Goal: Task Accomplishment & Management: Use online tool/utility

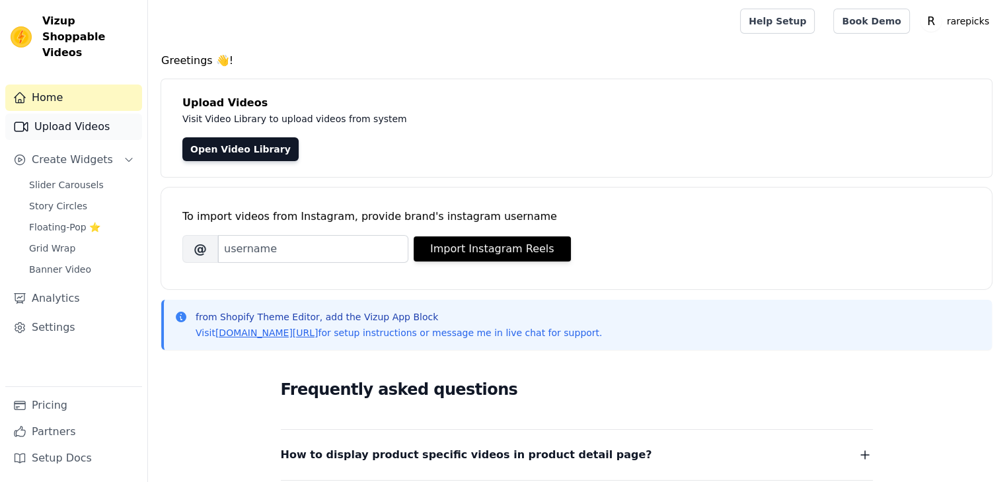
drag, startPoint x: 0, startPoint y: 0, endPoint x: 71, endPoint y: 116, distance: 135.9
click at [71, 116] on link "Upload Videos" at bounding box center [73, 127] width 137 height 26
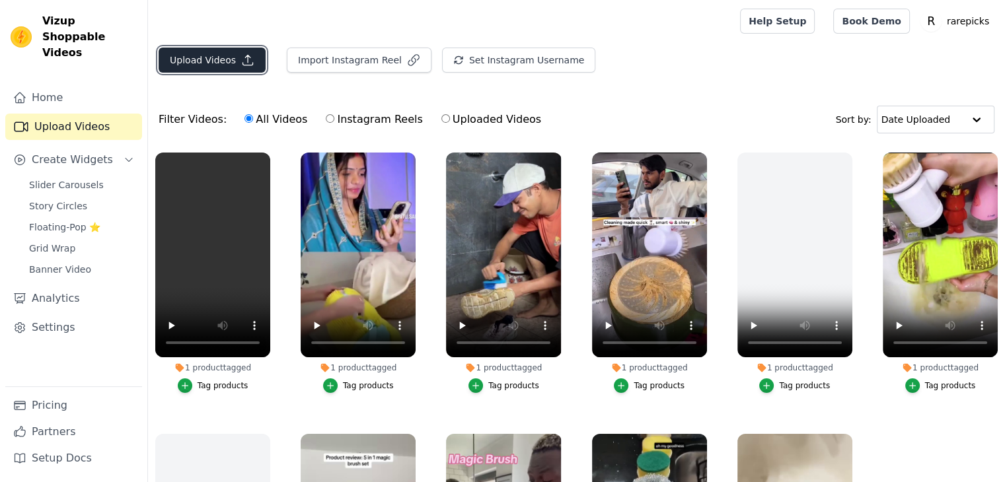
click at [211, 62] on button "Upload Videos" at bounding box center [212, 60] width 107 height 25
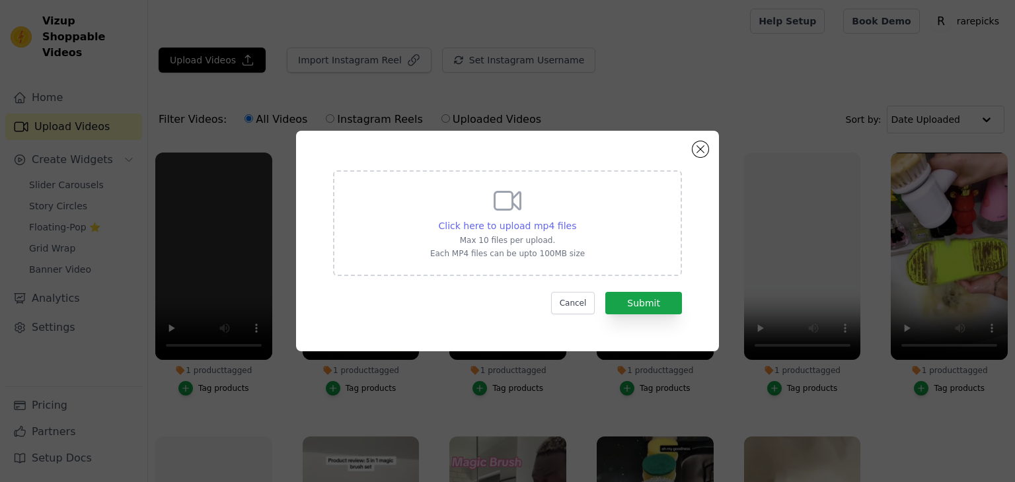
click at [486, 225] on span "Click here to upload mp4 files" at bounding box center [508, 226] width 138 height 11
click at [575, 219] on input "Click here to upload mp4 files Max 10 files per upload. Each MP4 files can be u…" at bounding box center [575, 219] width 1 height 1
click at [518, 225] on span "Click here to upload mp4 files" at bounding box center [508, 226] width 138 height 11
click at [575, 219] on input "Click here to upload mp4 files Max 10 files per upload. Each MP4 files can be u…" at bounding box center [575, 219] width 1 height 1
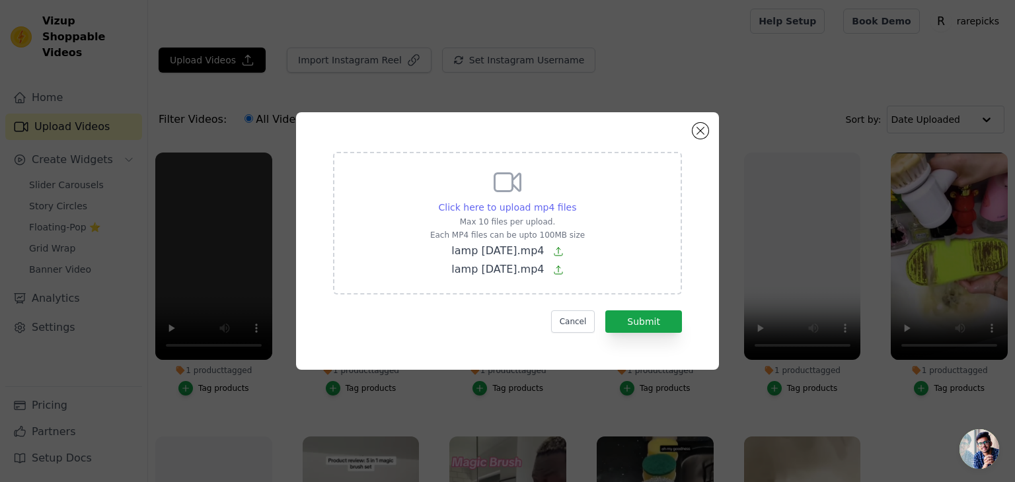
click at [535, 207] on span "Click here to upload mp4 files" at bounding box center [508, 207] width 138 height 11
click at [575, 201] on input "Click here to upload mp4 files Max 10 files per upload. Each MP4 files can be u…" at bounding box center [575, 200] width 1 height 1
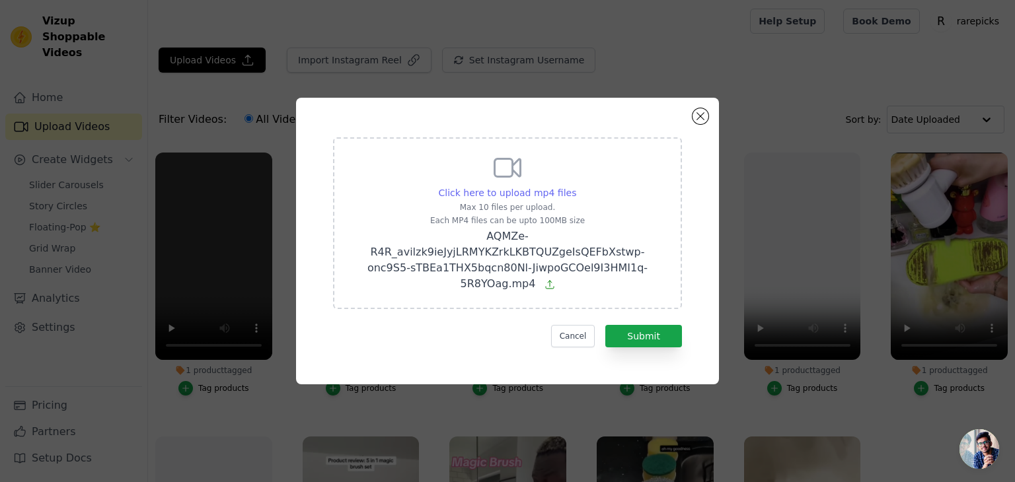
click at [522, 198] on span "Click here to upload mp4 files" at bounding box center [508, 193] width 138 height 11
click at [575, 186] on input "Click here to upload mp4 files Max 10 files per upload. Each MP4 files can be u…" at bounding box center [575, 186] width 1 height 1
type input "C:\fakepath\lamp [DATE].mp4"
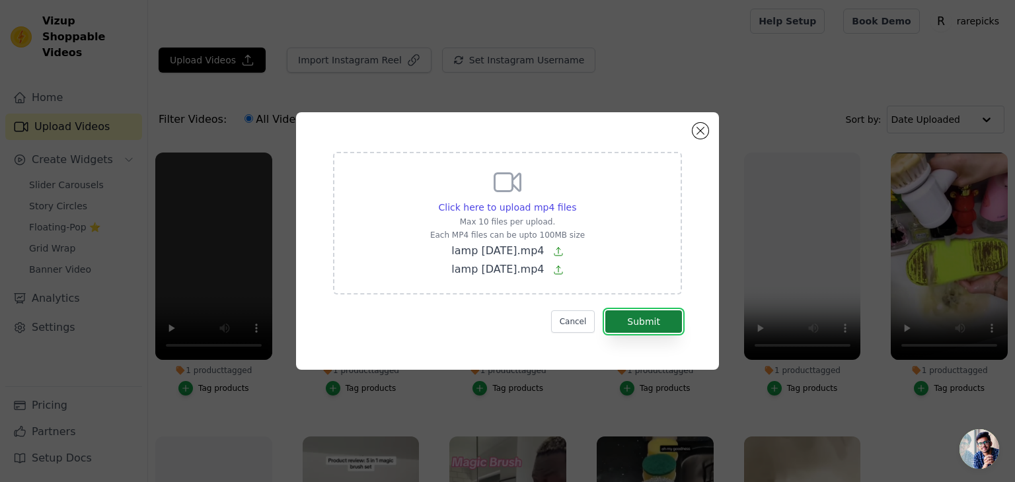
click at [642, 324] on button "Submit" at bounding box center [643, 322] width 77 height 22
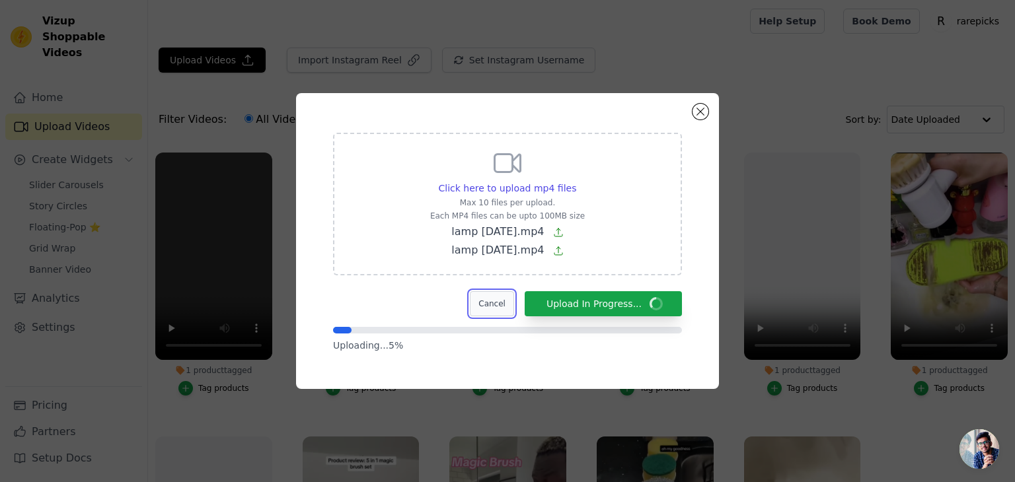
click at [514, 314] on button "Cancel" at bounding box center [492, 303] width 44 height 25
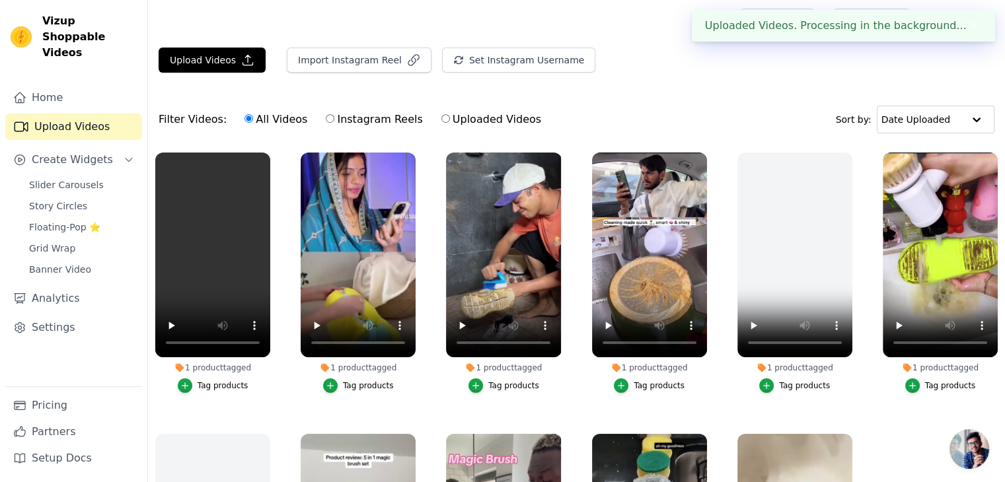
click at [972, 26] on button "✖" at bounding box center [974, 26] width 15 height 16
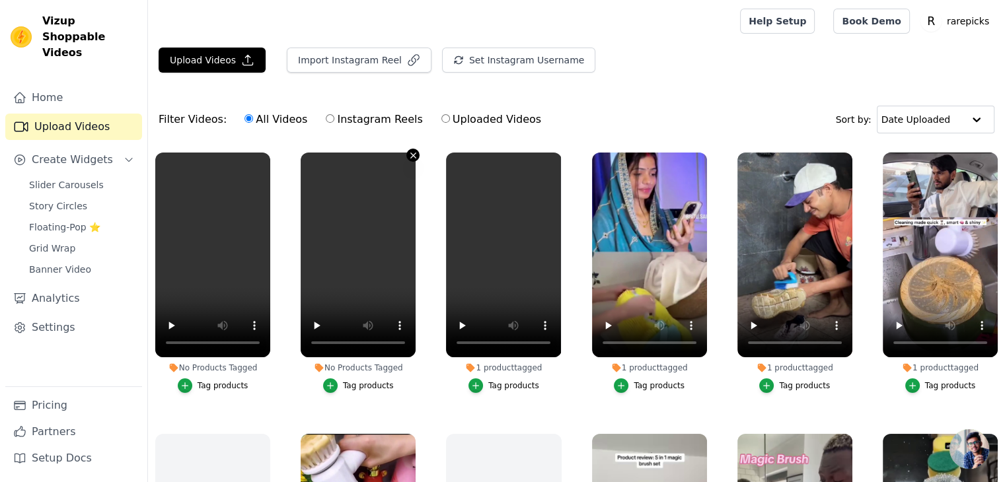
click at [408, 155] on icon "button" at bounding box center [413, 156] width 10 height 10
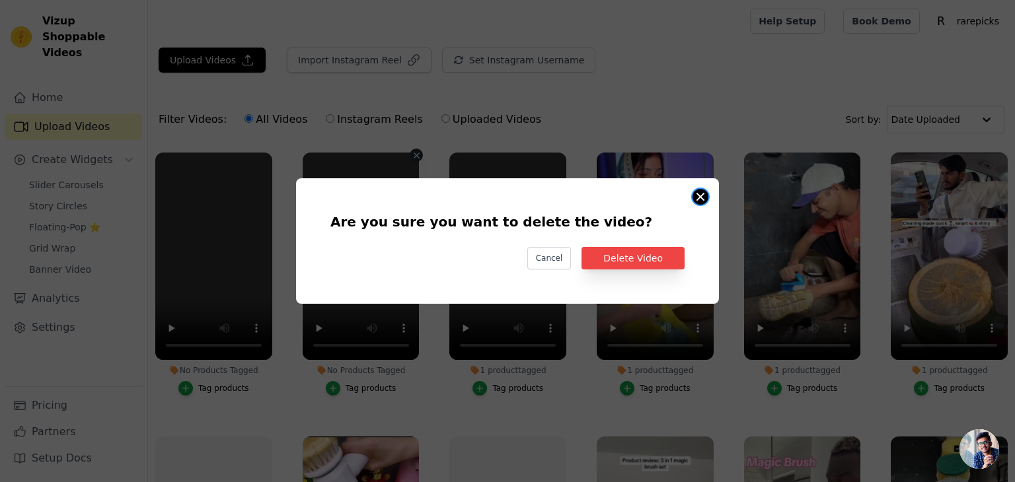
click at [702, 190] on button "Are you sure you want to delete the video? Cancel Delete Video No Products Tagg…" at bounding box center [700, 197] width 16 height 16
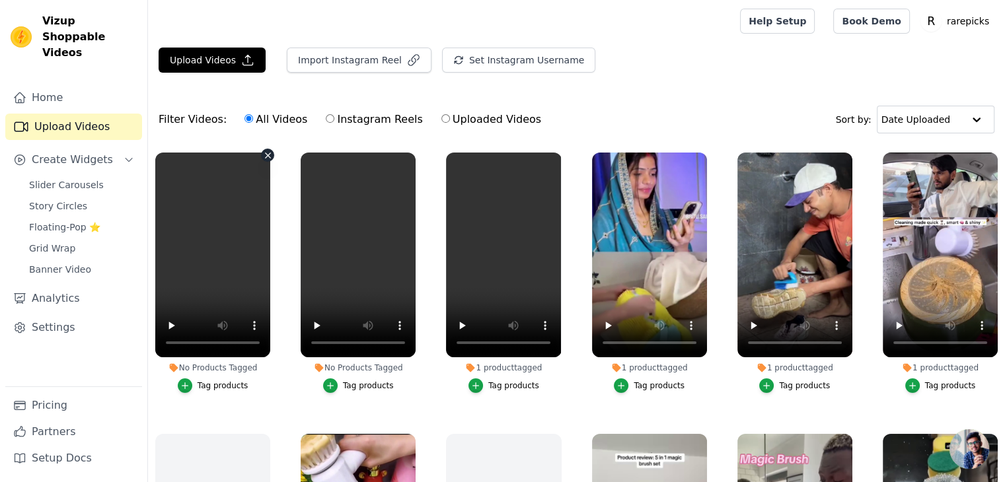
click at [264, 153] on icon "button" at bounding box center [268, 156] width 10 height 10
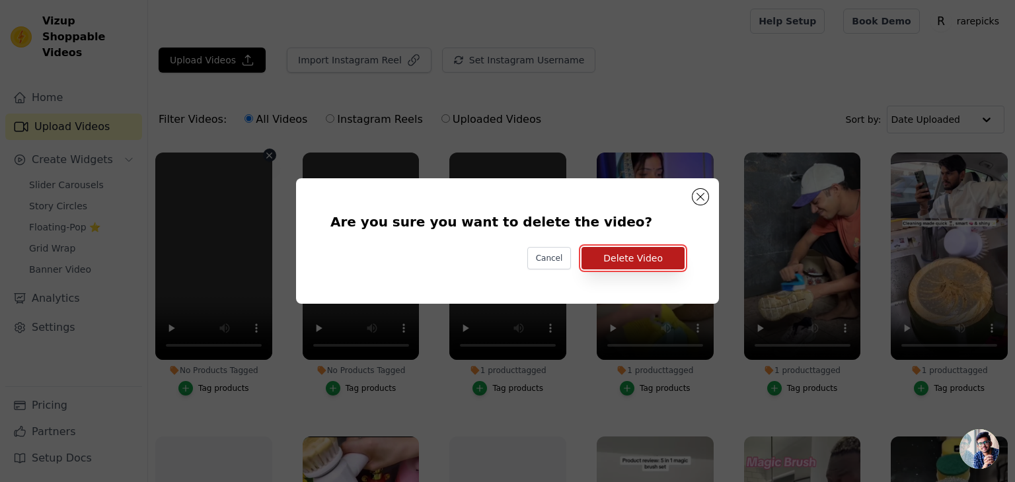
click at [626, 265] on button "Delete Video" at bounding box center [632, 258] width 103 height 22
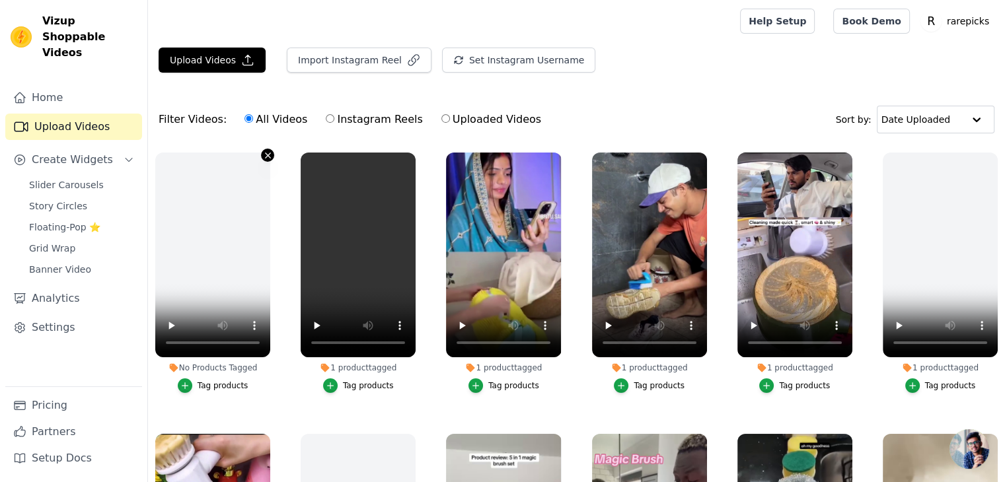
click at [263, 157] on icon "button" at bounding box center [268, 156] width 10 height 10
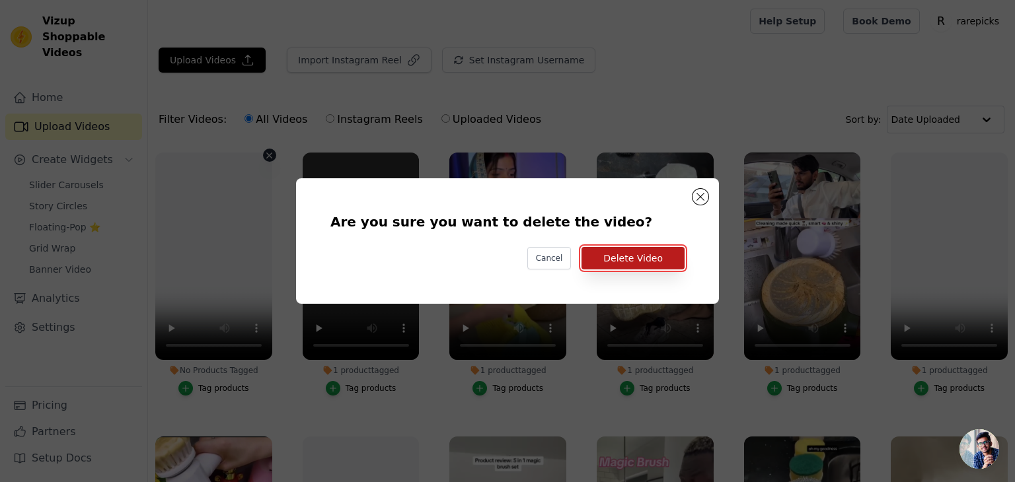
click at [614, 251] on button "Delete Video" at bounding box center [632, 258] width 103 height 22
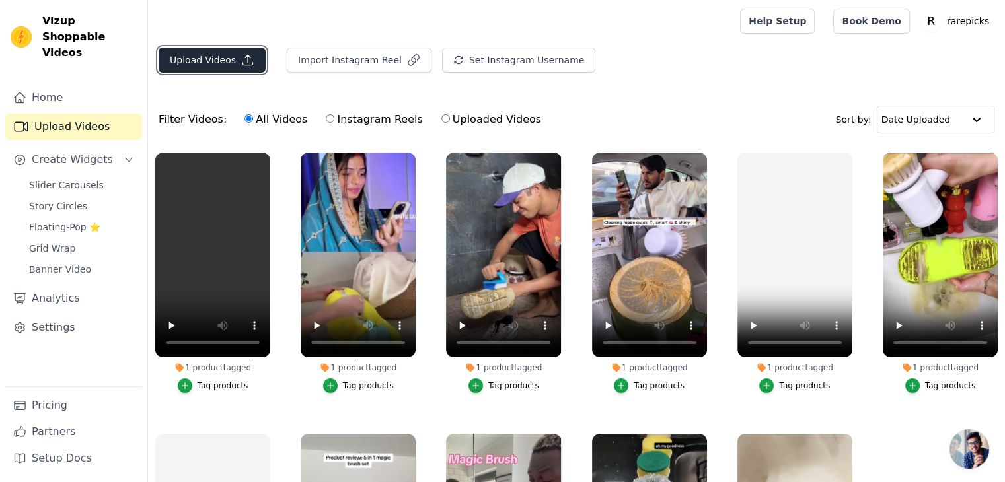
click at [217, 66] on button "Upload Videos" at bounding box center [212, 60] width 107 height 25
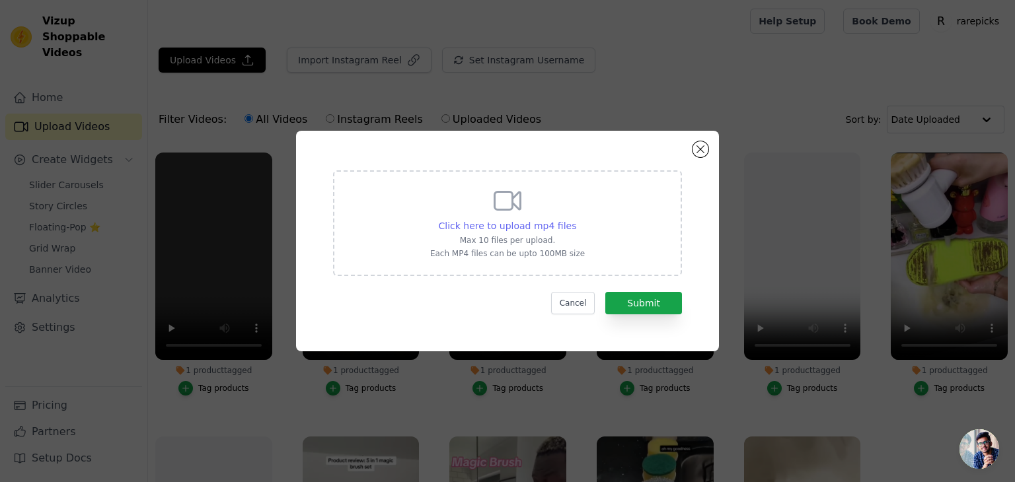
click at [470, 225] on span "Click here to upload mp4 files" at bounding box center [508, 226] width 138 height 11
click at [575, 219] on input "Click here to upload mp4 files Max 10 files per upload. Each MP4 files can be u…" at bounding box center [575, 219] width 1 height 1
type input "C:\fakepath\lamp [DATE].mp4"
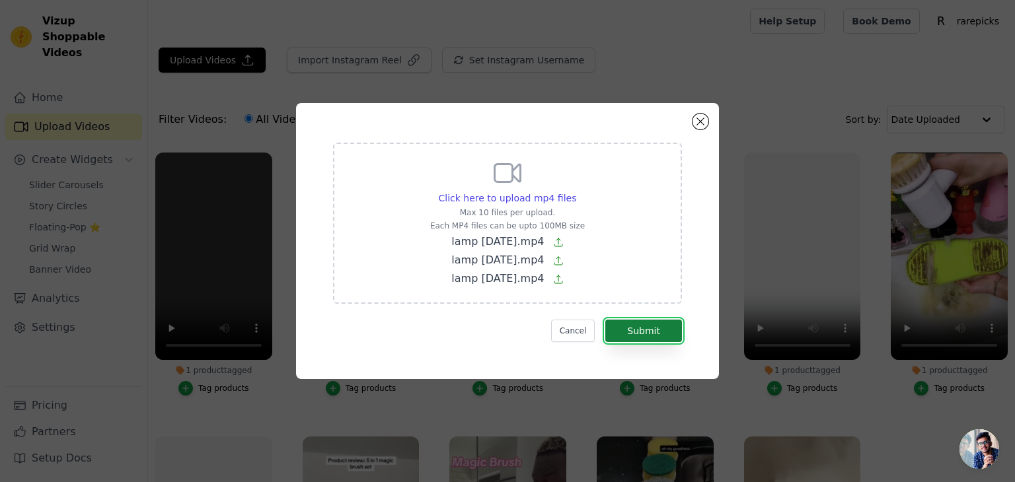
click at [637, 339] on button "Submit" at bounding box center [643, 331] width 77 height 22
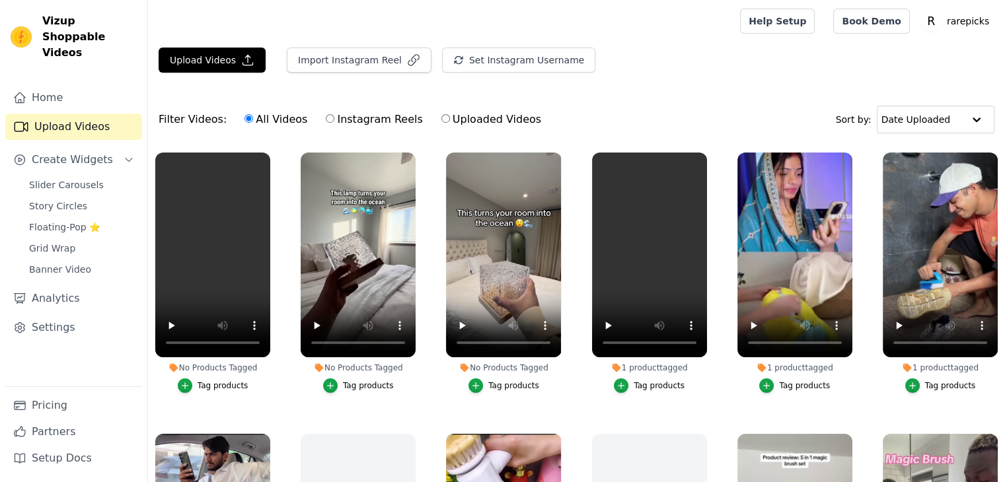
click at [494, 386] on div "Tag products" at bounding box center [513, 386] width 51 height 11
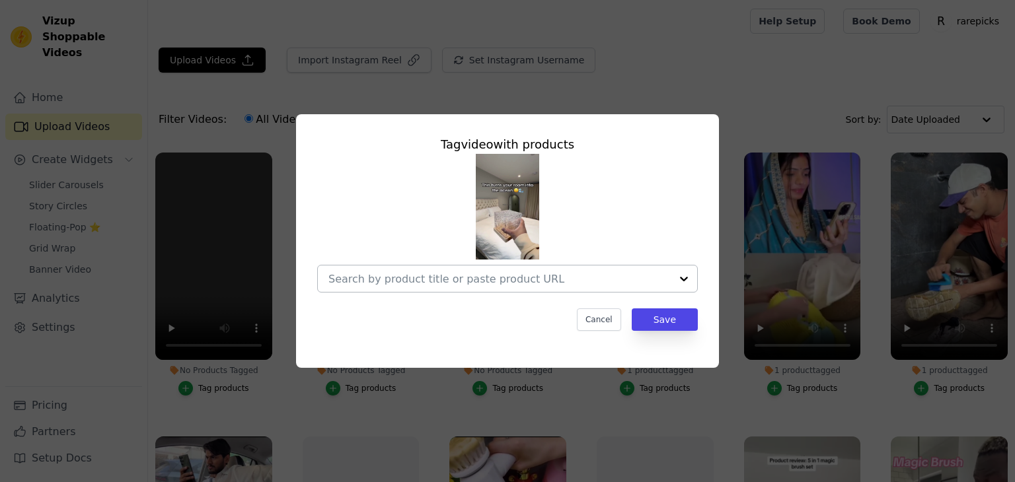
click at [519, 290] on div at bounding box center [499, 279] width 342 height 26
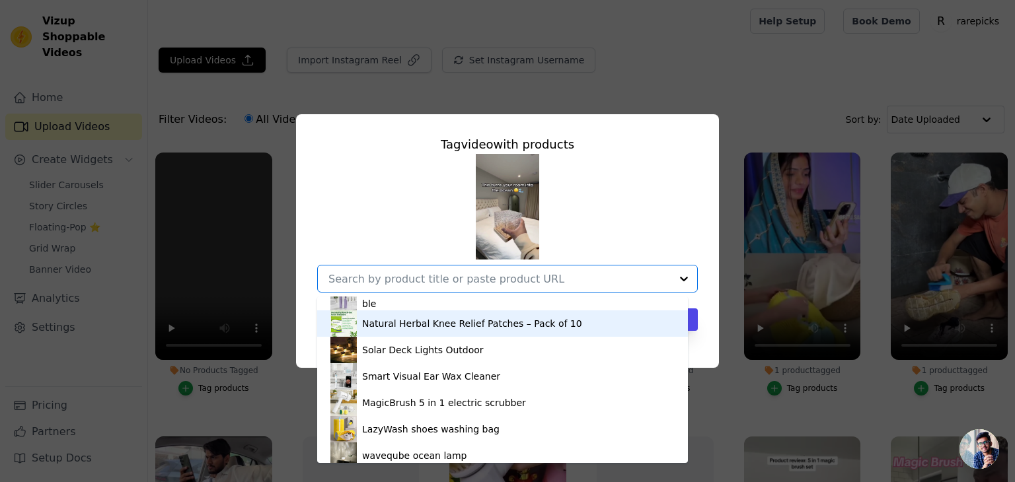
scroll to position [177, 0]
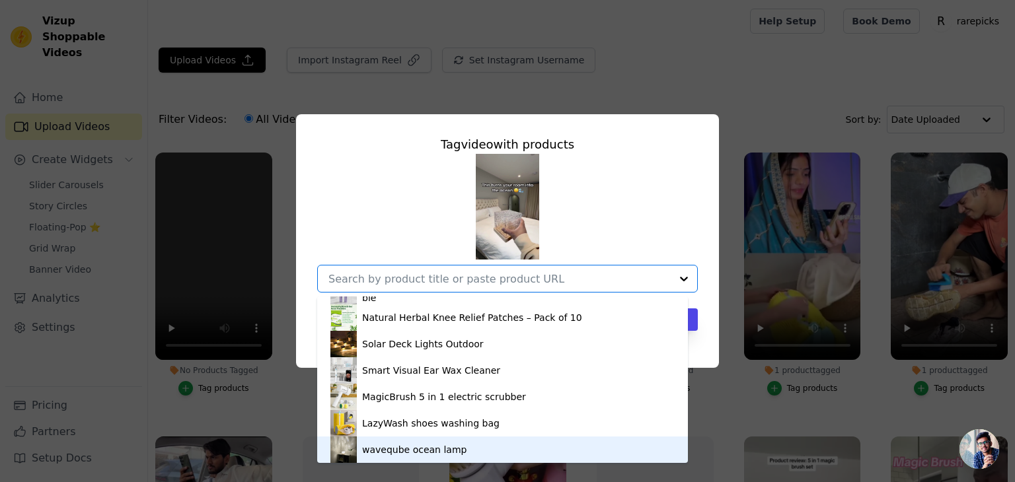
click at [497, 455] on div "waveqube ocean lamp" at bounding box center [502, 450] width 344 height 26
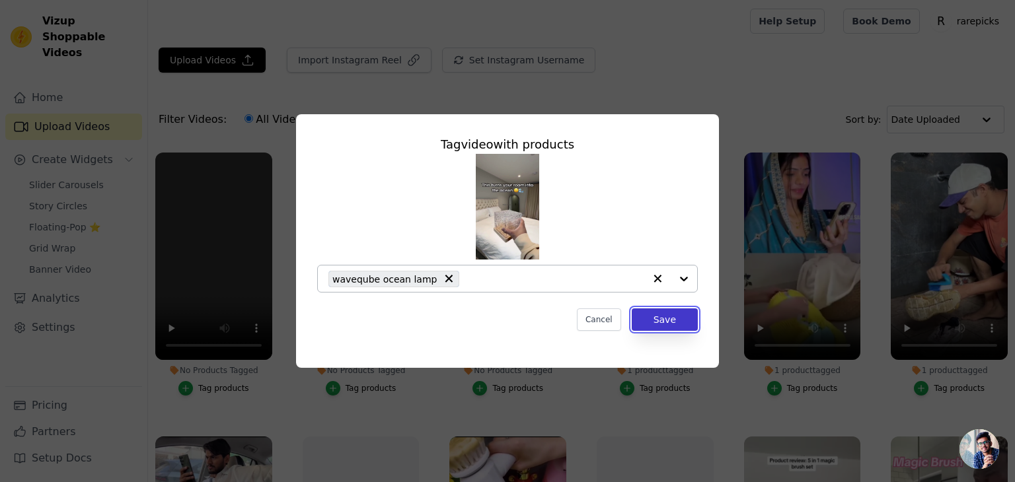
click at [661, 310] on button "Save" at bounding box center [665, 320] width 66 height 22
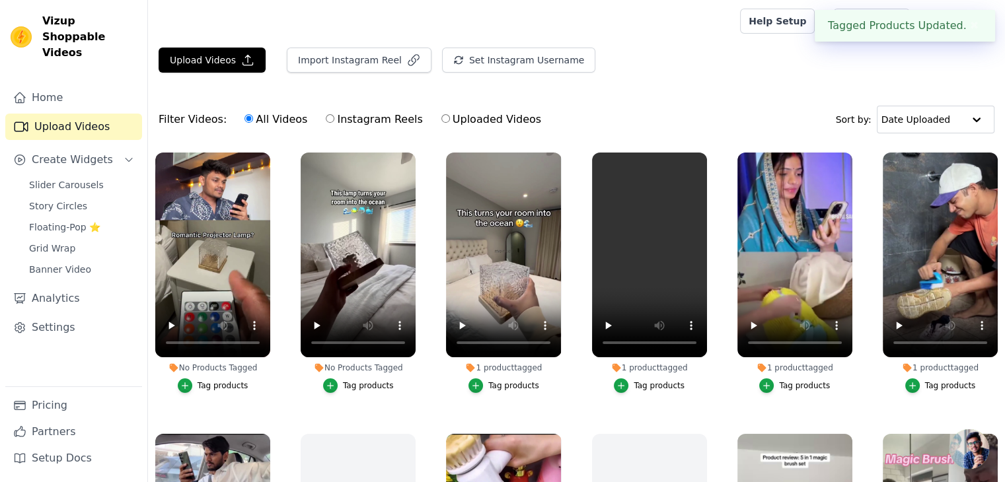
click at [365, 381] on div "Tag products" at bounding box center [368, 386] width 51 height 11
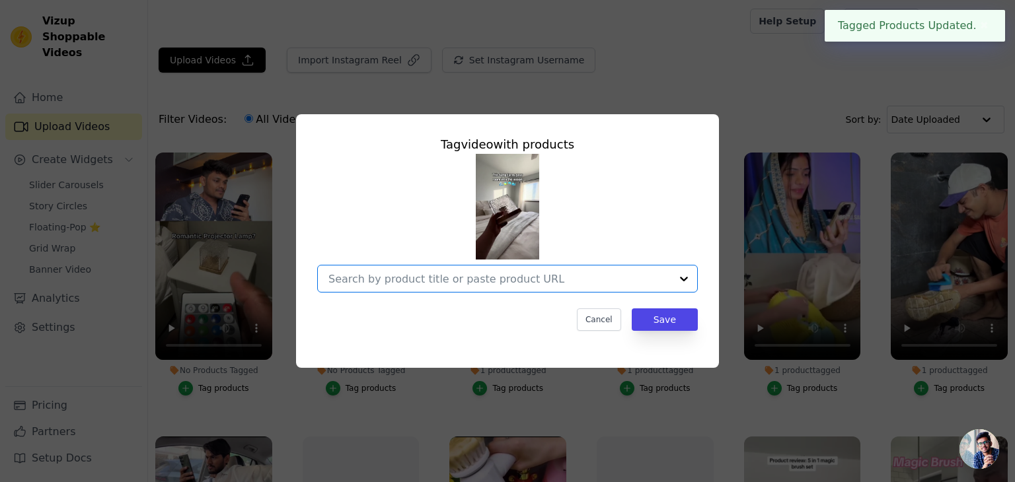
click at [495, 279] on input "No Products Tagged Tag video with products Option undefined, selected. Select i…" at bounding box center [499, 279] width 342 height 13
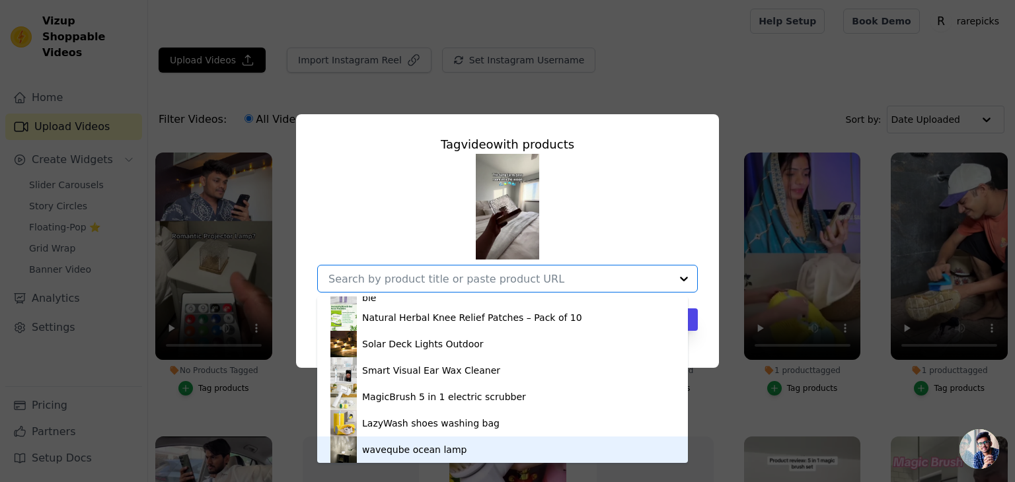
click at [435, 449] on div "waveqube ocean lamp" at bounding box center [414, 449] width 104 height 13
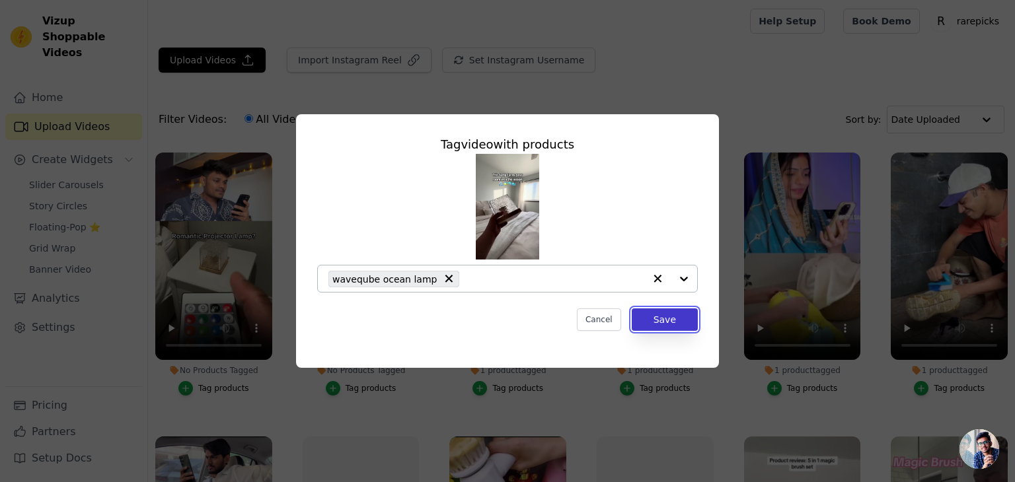
click at [661, 320] on button "Save" at bounding box center [665, 320] width 66 height 22
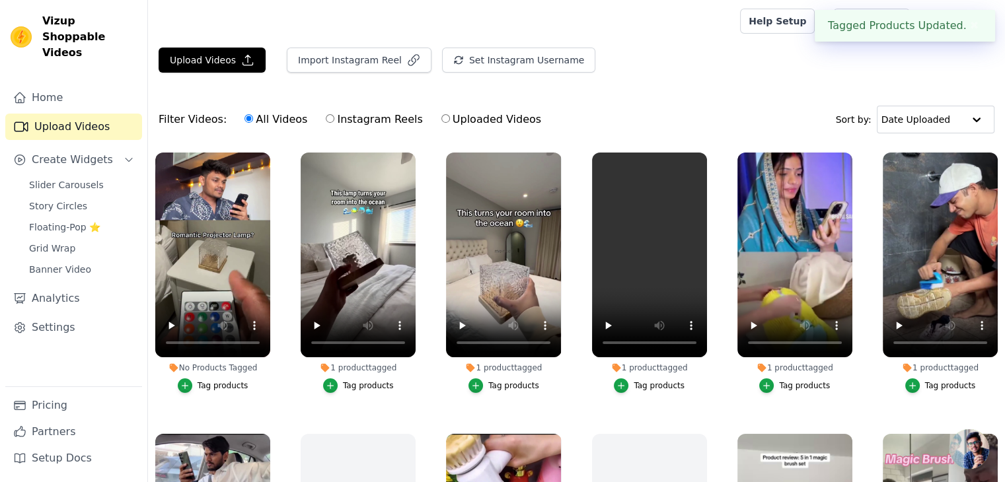
click at [211, 381] on div "Tag products" at bounding box center [223, 386] width 51 height 11
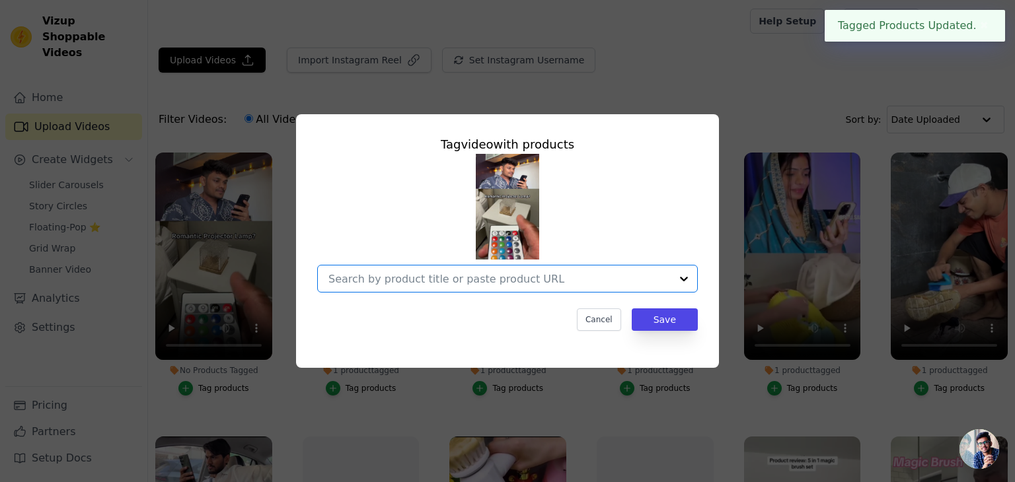
click at [423, 280] on input "No Products Tagged Tag video with products Option undefined, selected. Select i…" at bounding box center [499, 279] width 342 height 13
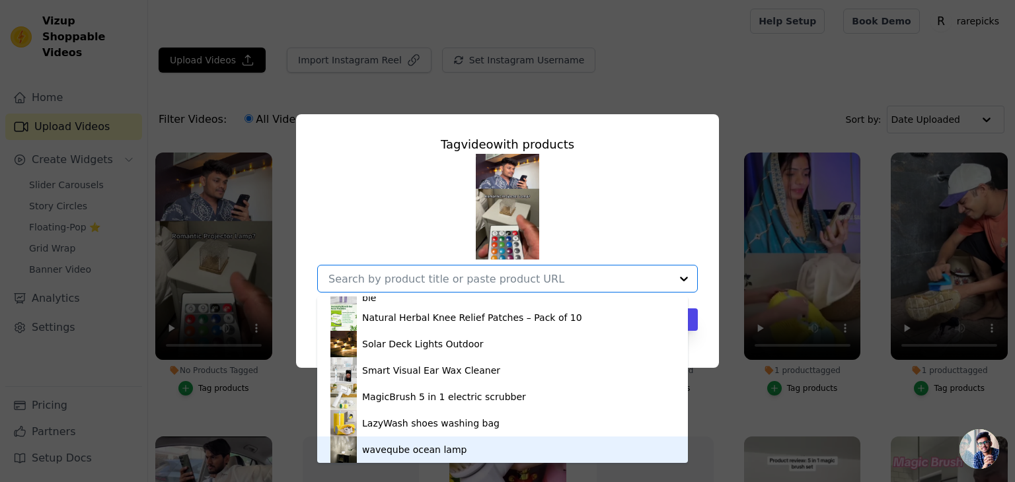
click at [446, 446] on div "waveqube ocean lamp" at bounding box center [414, 449] width 104 height 13
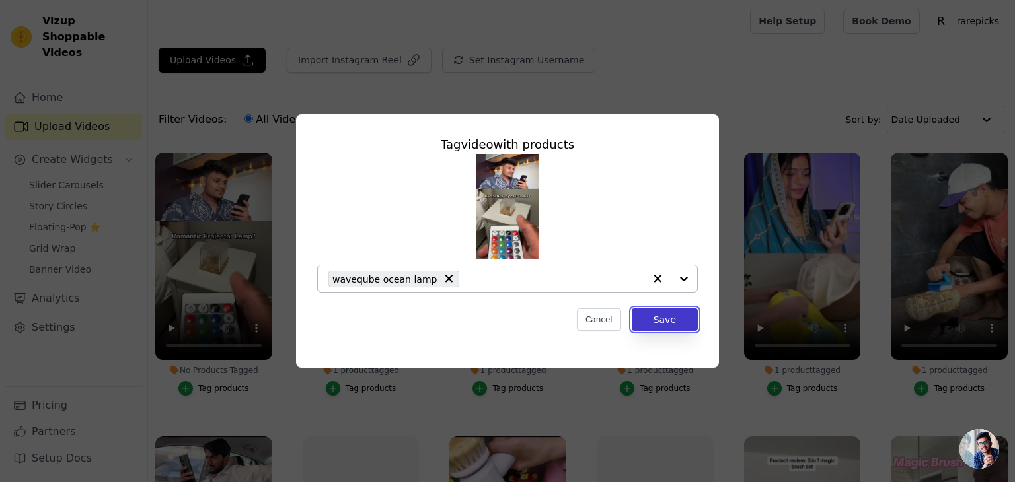
click at [675, 316] on button "Save" at bounding box center [665, 320] width 66 height 22
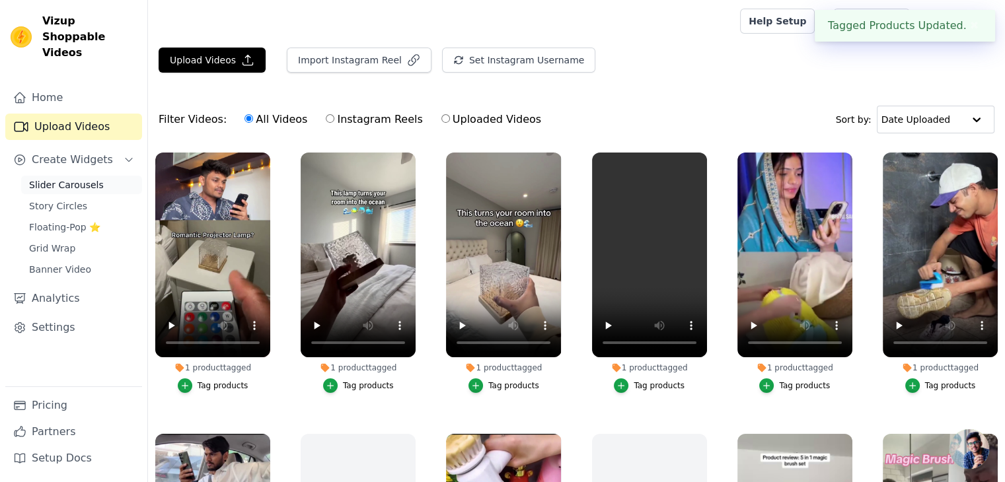
click at [74, 178] on span "Slider Carousels" at bounding box center [66, 184] width 75 height 13
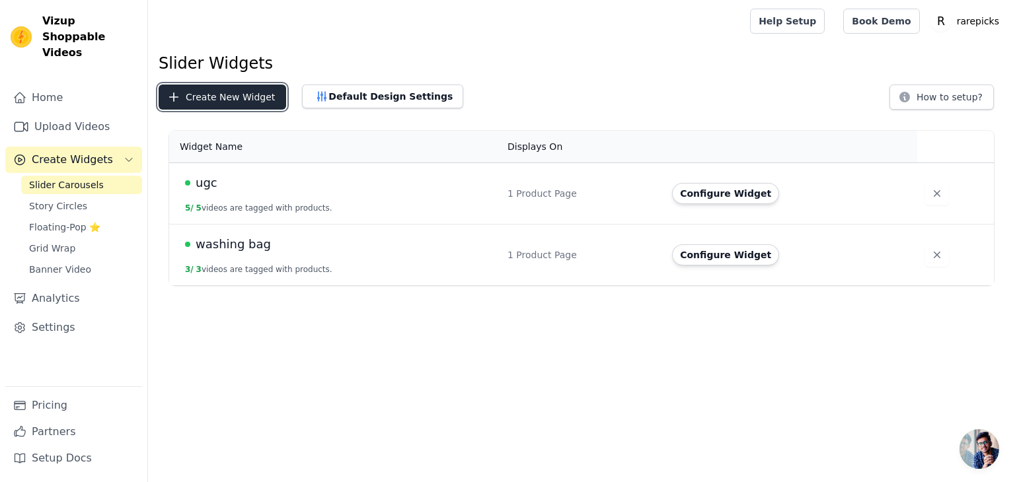
click at [258, 96] on button "Create New Widget" at bounding box center [223, 97] width 128 height 25
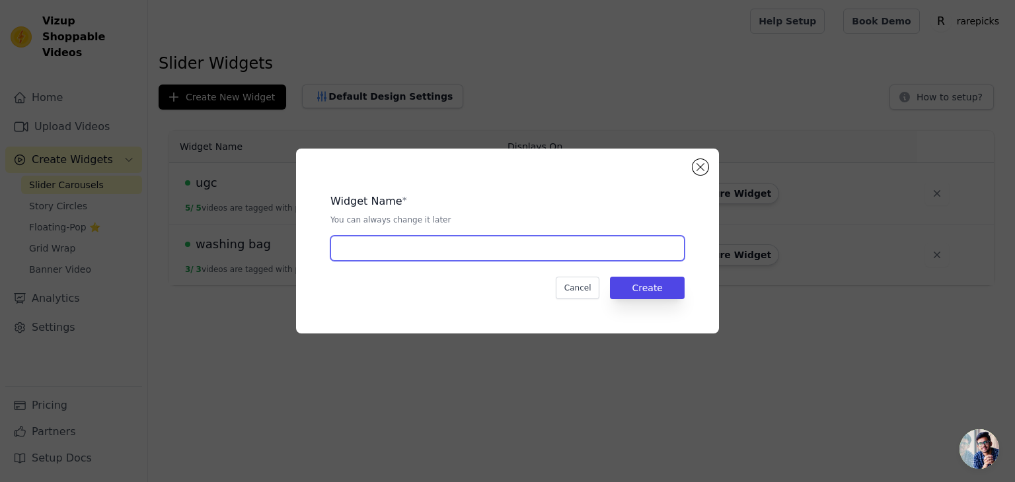
click at [404, 252] on input "text" at bounding box center [507, 248] width 354 height 25
type input "wave lamp"
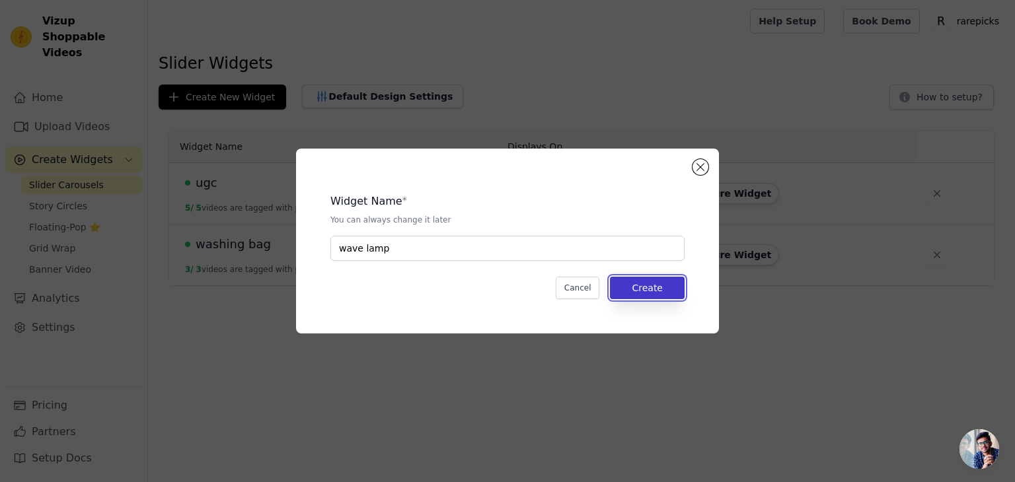
click at [620, 284] on button "Create" at bounding box center [647, 288] width 75 height 22
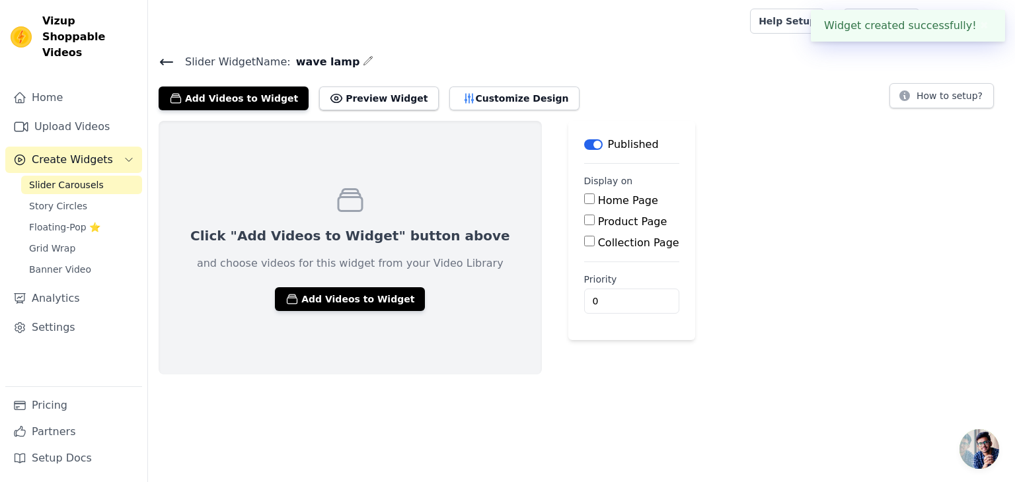
click at [584, 216] on input "Product Page" at bounding box center [589, 220] width 11 height 11
checkbox input "true"
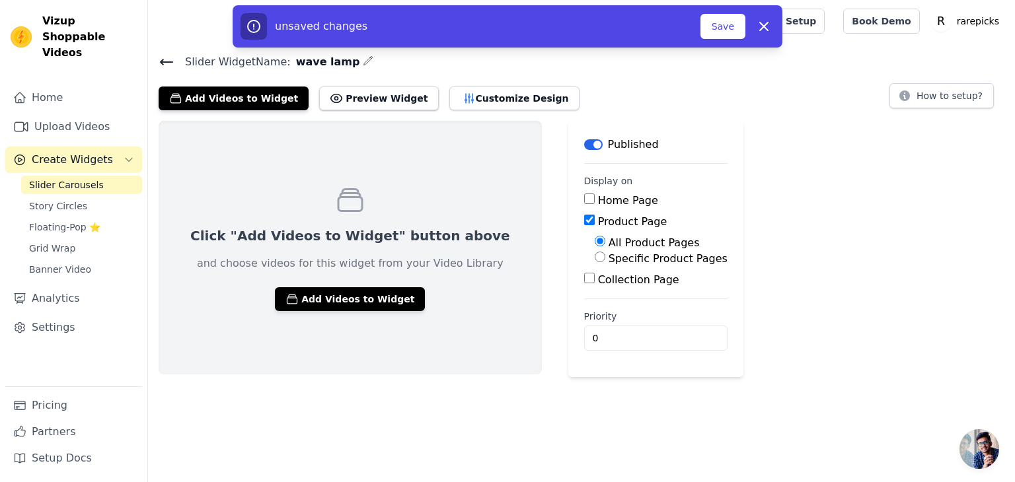
click at [595, 252] on input "Specific Product Pages" at bounding box center [600, 257] width 11 height 11
radio input "true"
click at [595, 285] on button "Select Products" at bounding box center [639, 288] width 89 height 22
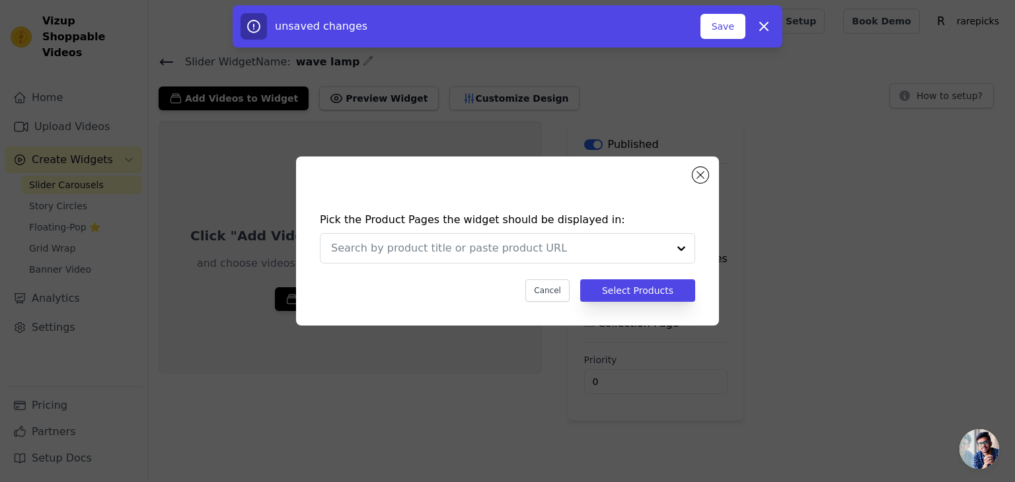
click at [574, 233] on div "Pick the Product Pages the widget should be displayed in: Cancel Select Products" at bounding box center [508, 257] width 402 height 116
click at [573, 237] on div at bounding box center [499, 248] width 337 height 29
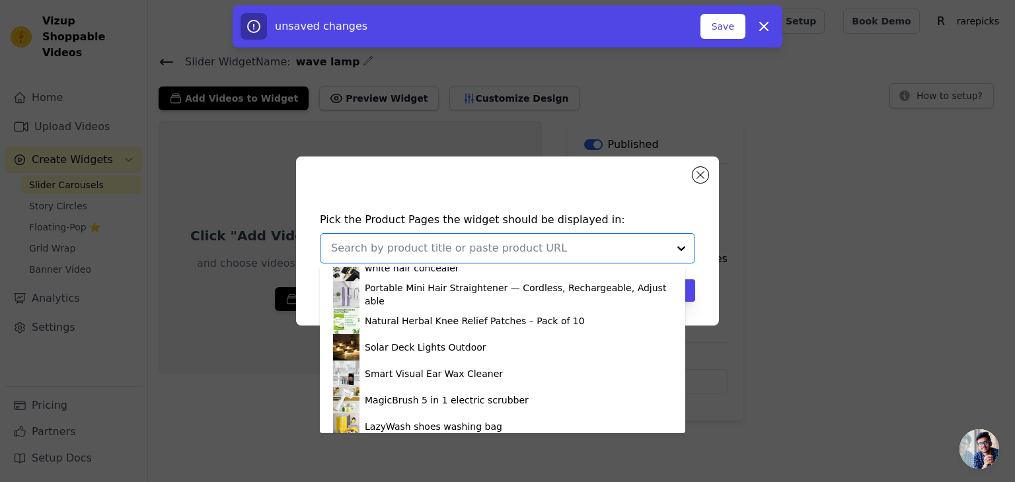
scroll to position [180, 0]
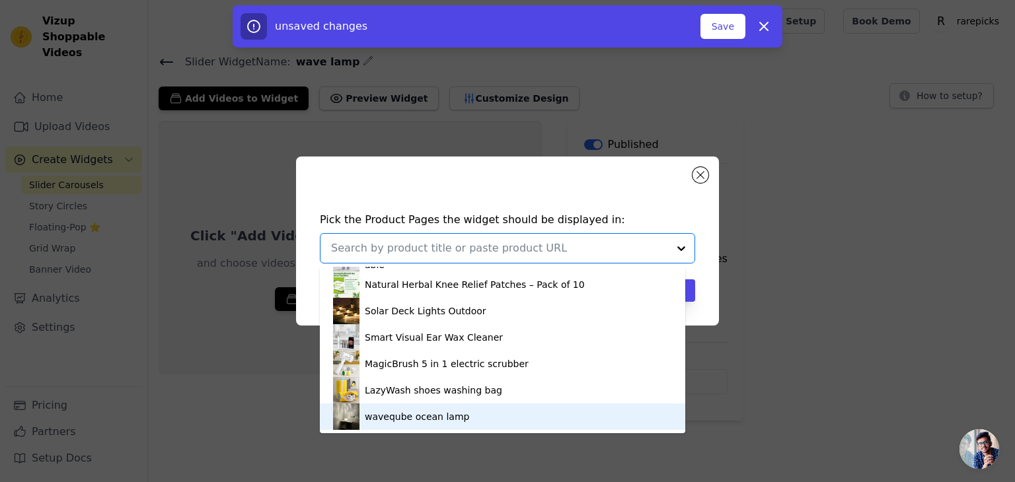
click at [562, 413] on div "waveqube ocean lamp" at bounding box center [502, 417] width 339 height 26
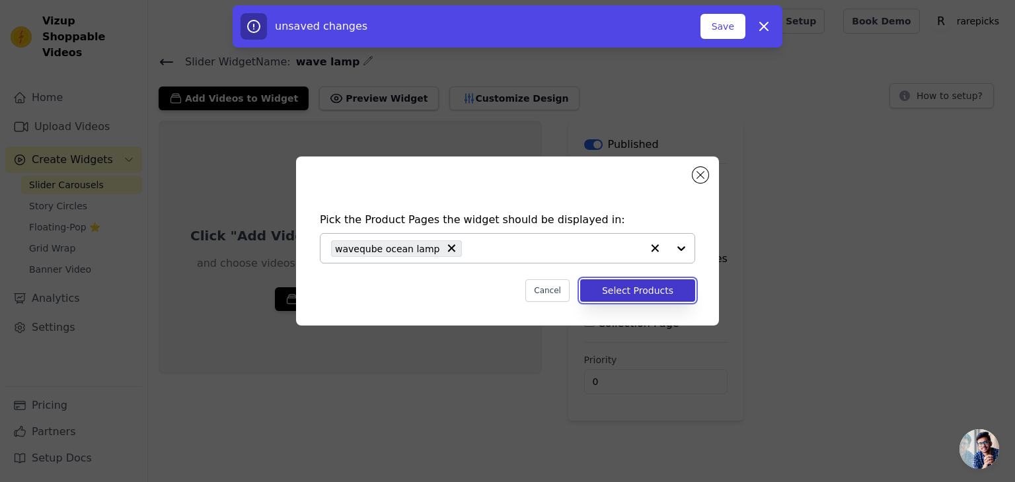
click at [629, 295] on button "Select Products" at bounding box center [637, 290] width 115 height 22
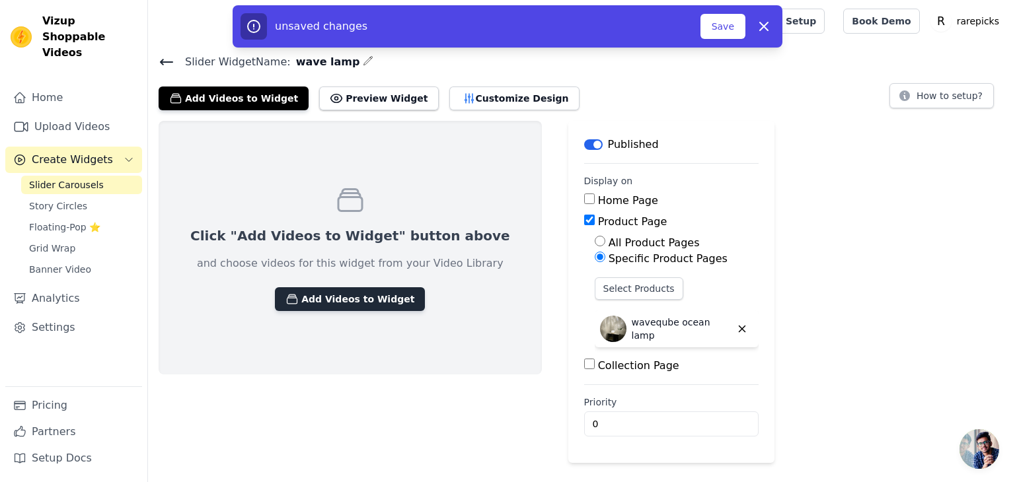
click at [365, 305] on button "Add Videos to Widget" at bounding box center [350, 299] width 150 height 24
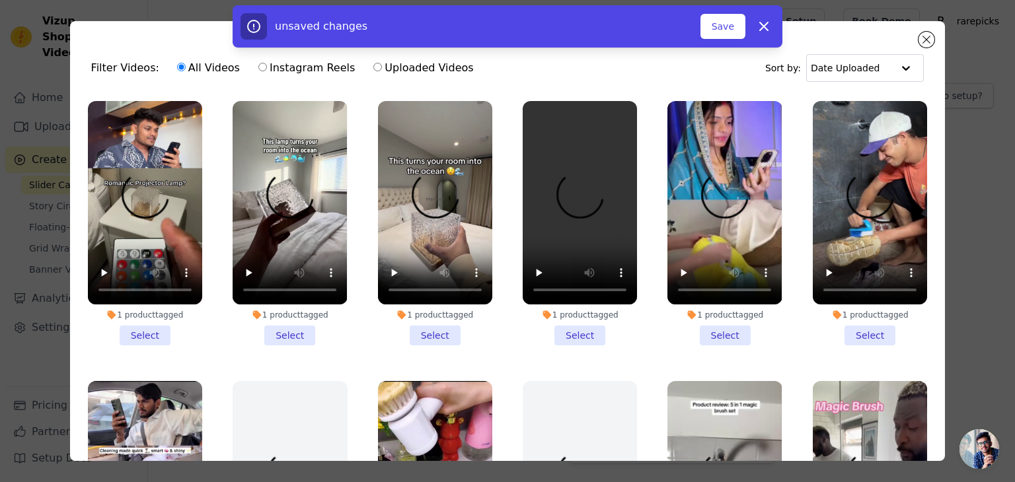
click at [141, 322] on li "1 product tagged Select" at bounding box center [145, 223] width 114 height 244
click at [0, 0] on input "1 product tagged Select" at bounding box center [0, 0] width 0 height 0
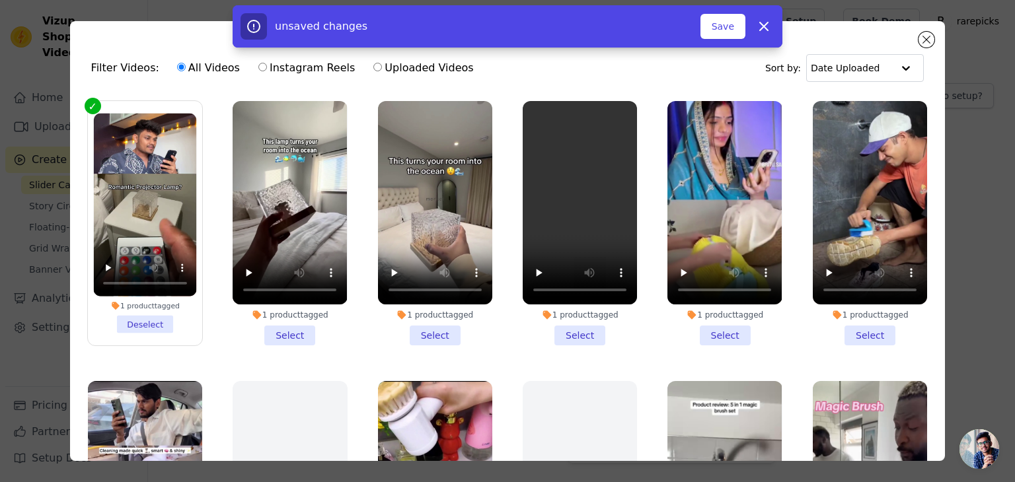
click at [270, 320] on li "1 product tagged Select" at bounding box center [290, 223] width 114 height 244
click at [0, 0] on input "1 product tagged Select" at bounding box center [0, 0] width 0 height 0
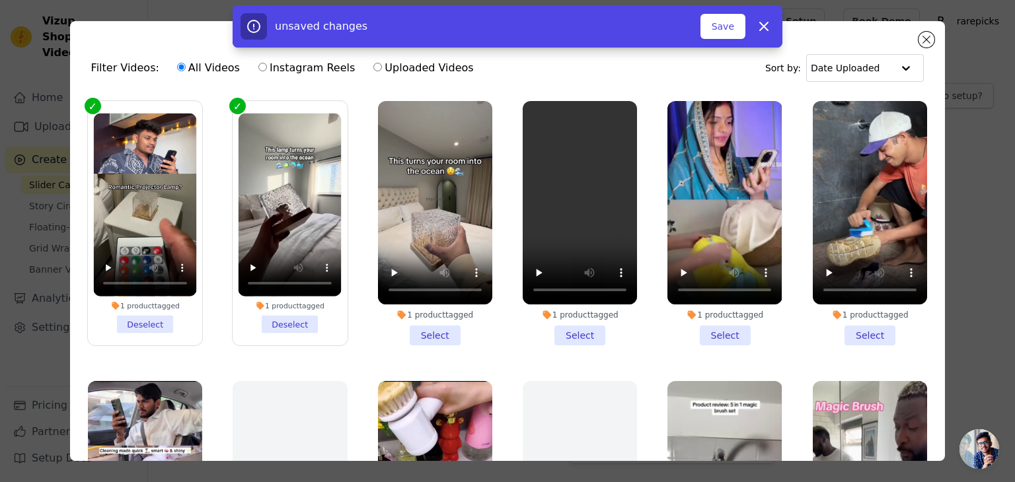
click at [161, 321] on li "1 product tagged Deselect" at bounding box center [144, 224] width 103 height 220
click at [0, 0] on input "1 product tagged Deselect" at bounding box center [0, 0] width 0 height 0
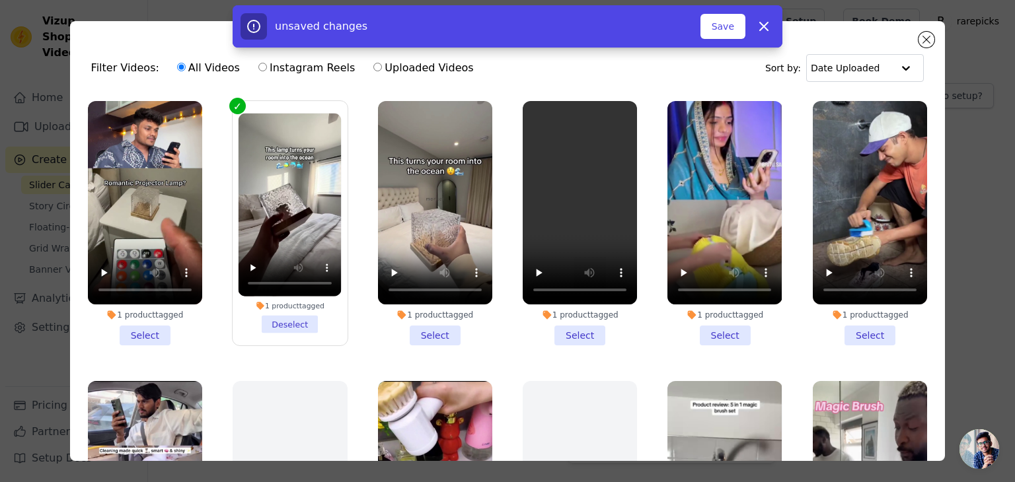
click at [429, 332] on li "1 product tagged Select" at bounding box center [435, 223] width 114 height 244
click at [0, 0] on input "1 product tagged Select" at bounding box center [0, 0] width 0 height 0
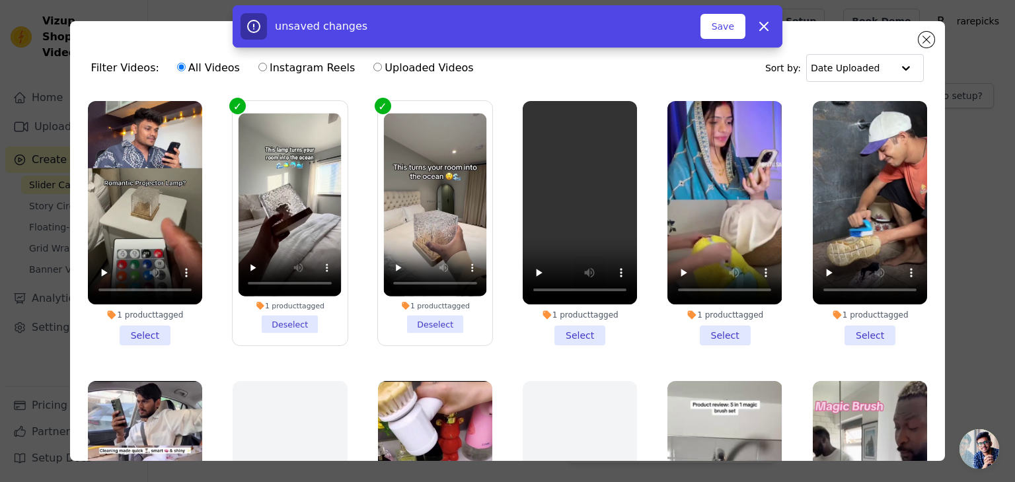
click at [127, 338] on li "1 product tagged Select" at bounding box center [145, 223] width 114 height 244
click at [0, 0] on input "1 product tagged Select" at bounding box center [0, 0] width 0 height 0
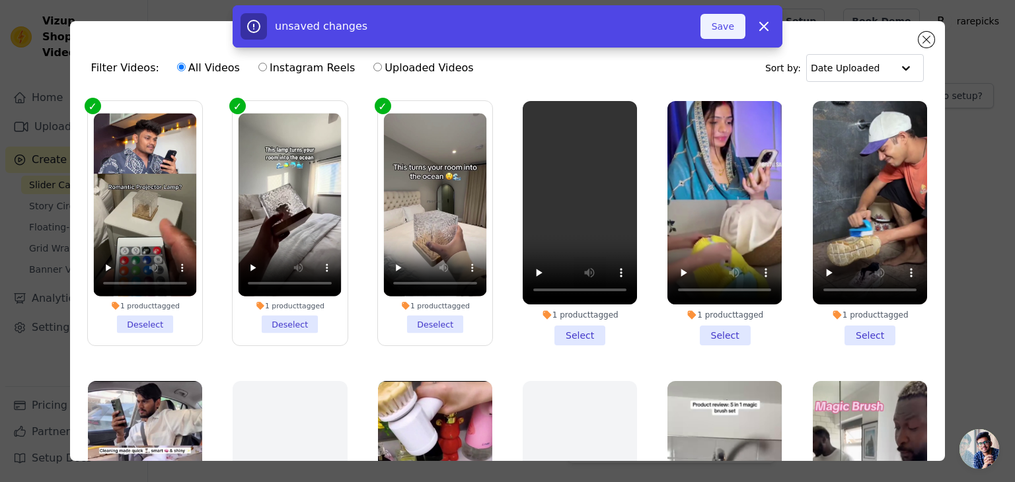
click at [719, 32] on button "Save" at bounding box center [722, 26] width 45 height 25
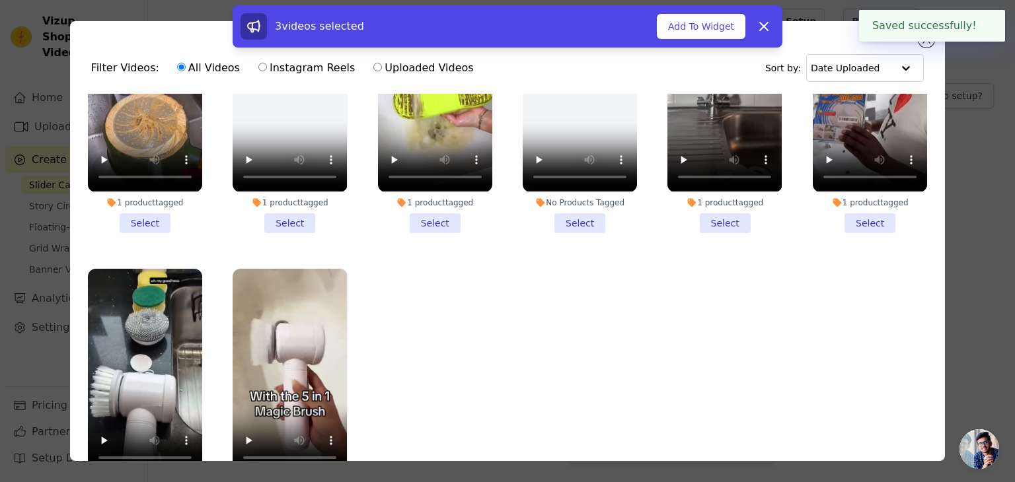
scroll to position [0, 0]
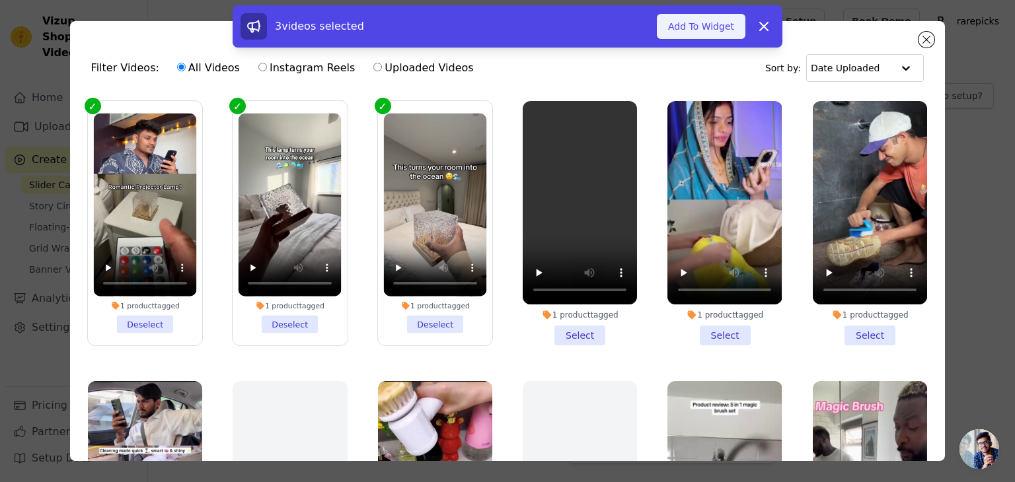
click at [709, 32] on button "Add To Widget" at bounding box center [701, 26] width 89 height 25
